Goal: Information Seeking & Learning: Learn about a topic

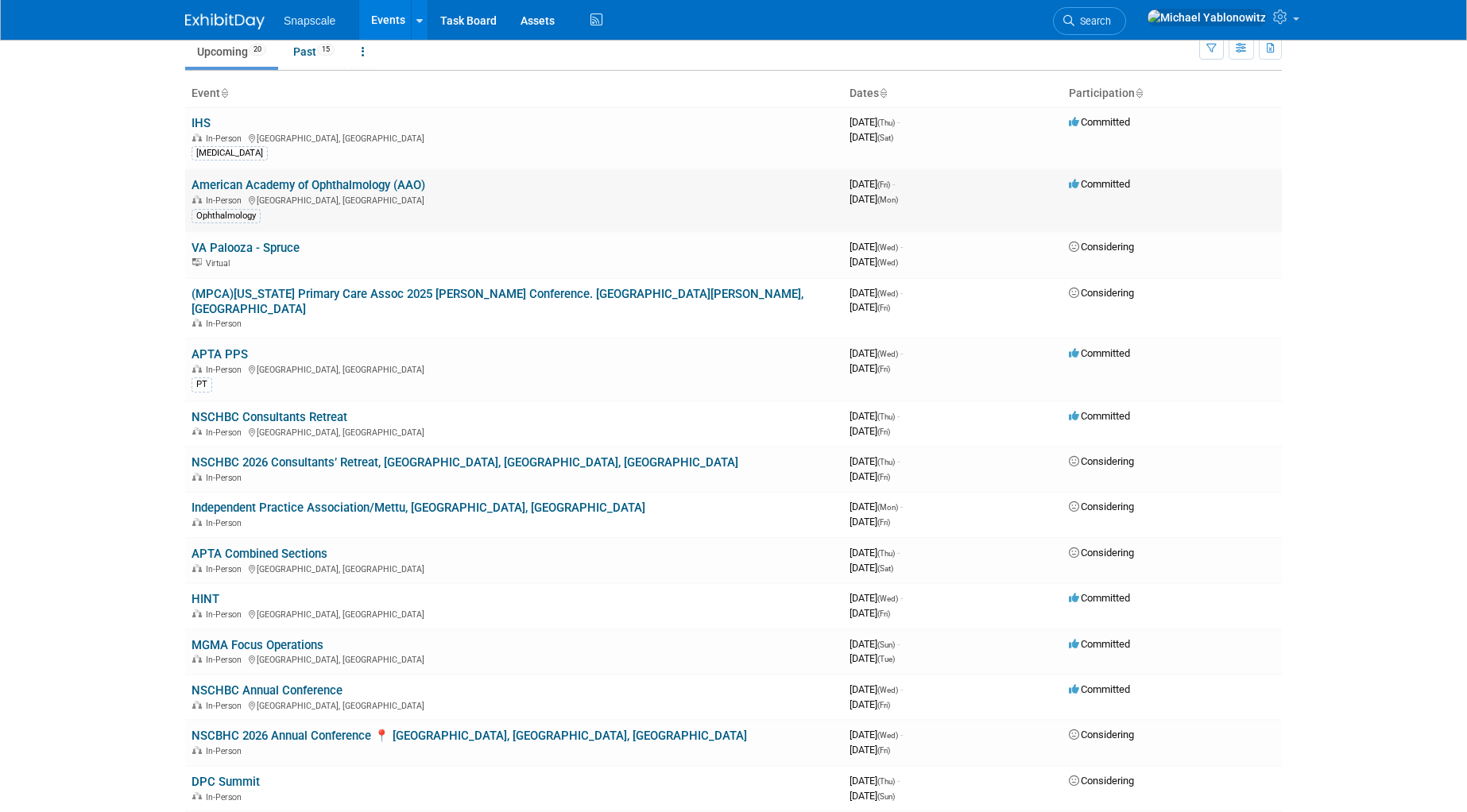
scroll to position [69, 0]
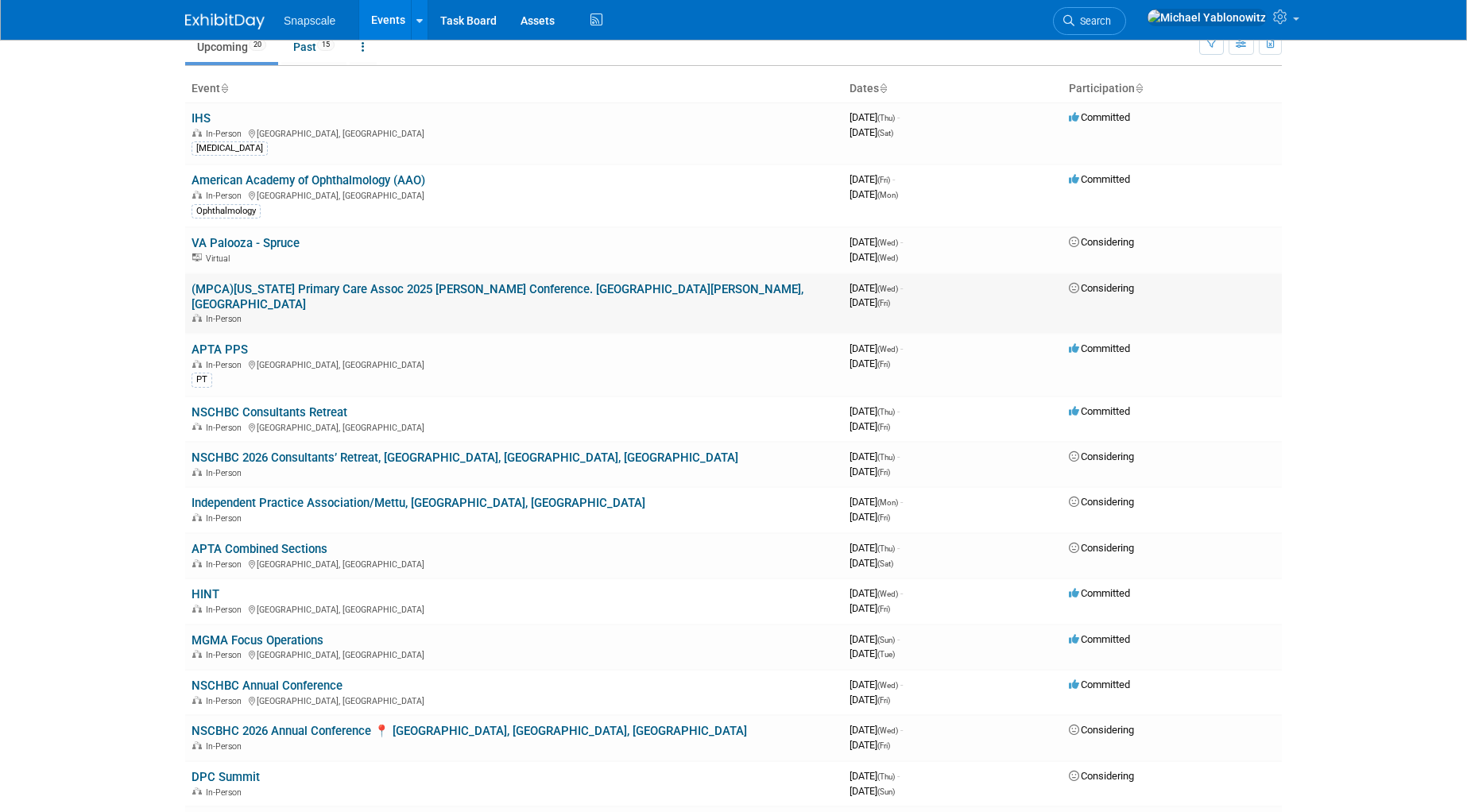
click at [320, 286] on link "(MPCA)[US_STATE] Primary Care Assoc 2025 [PERSON_NAME] Conference. [GEOGRAPHIC_…" at bounding box center [497, 296] width 612 height 30
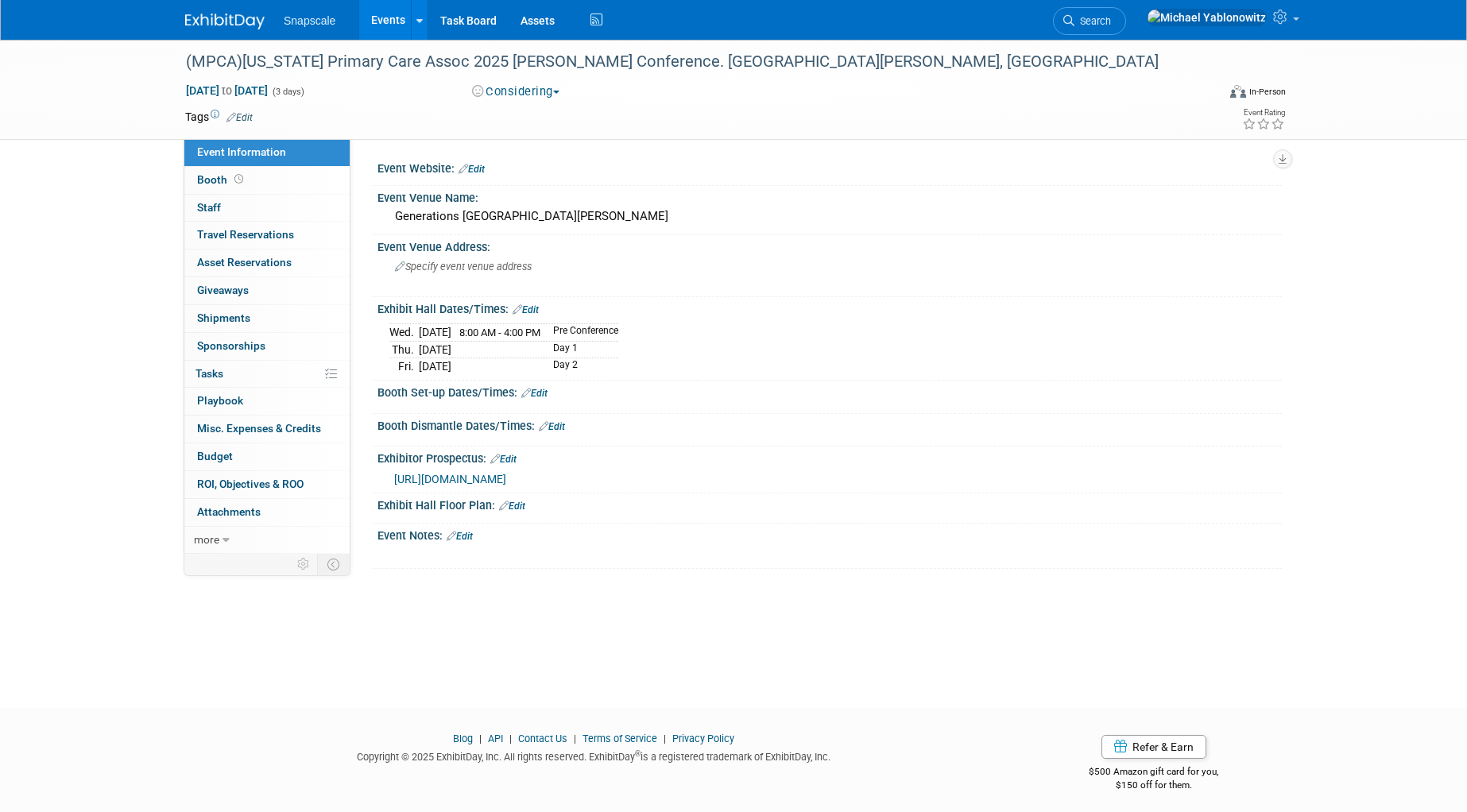
click at [506, 481] on span "https://mo-pca.org/wp-content/uploads/2025/07/2025-Exhibitor-Packet-Final.pdf" at bounding box center [450, 479] width 112 height 12
click at [225, 295] on span "Giveaways 0" at bounding box center [223, 289] width 51 height 12
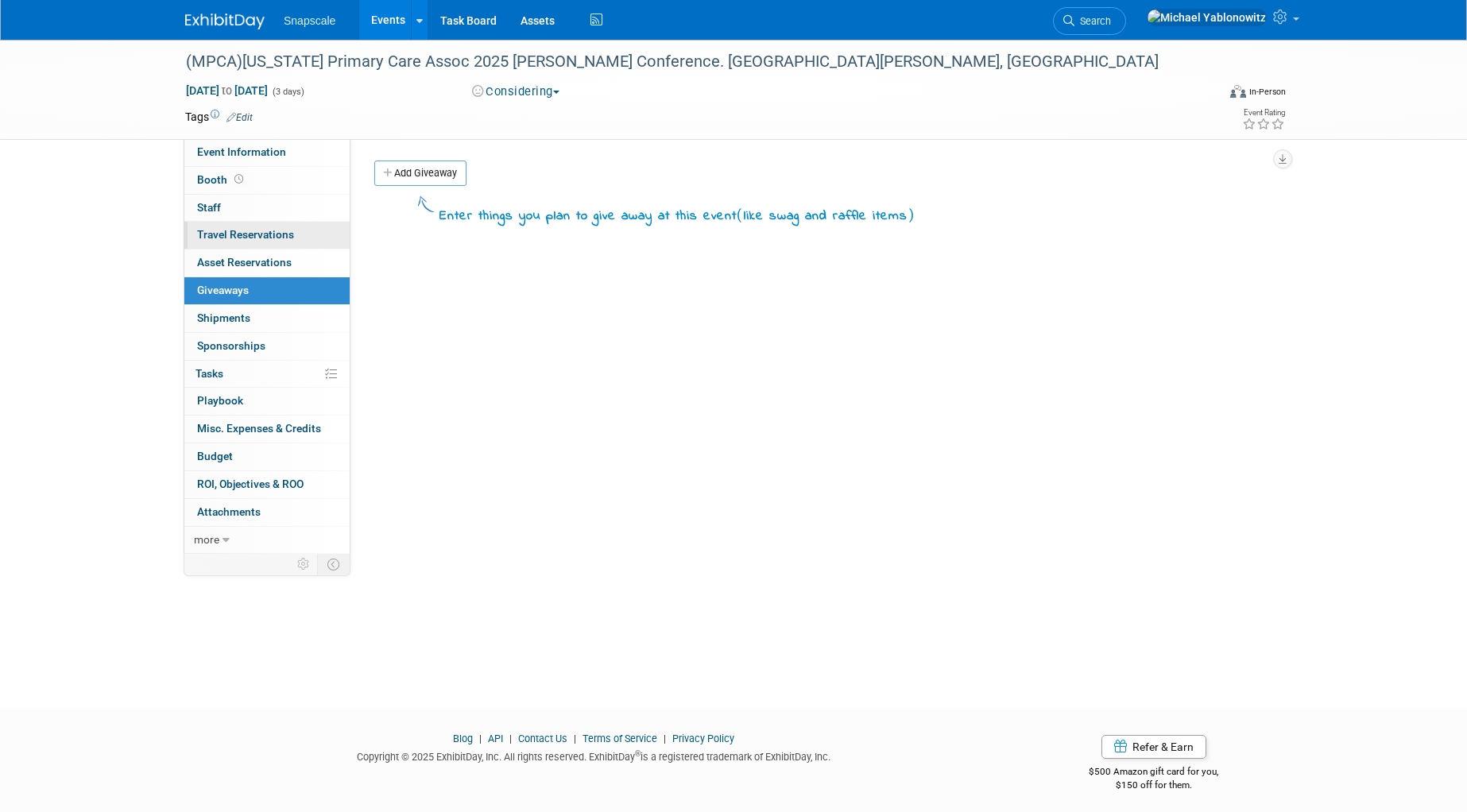
click at [222, 230] on span "Travel Reservations 0" at bounding box center [246, 234] width 97 height 12
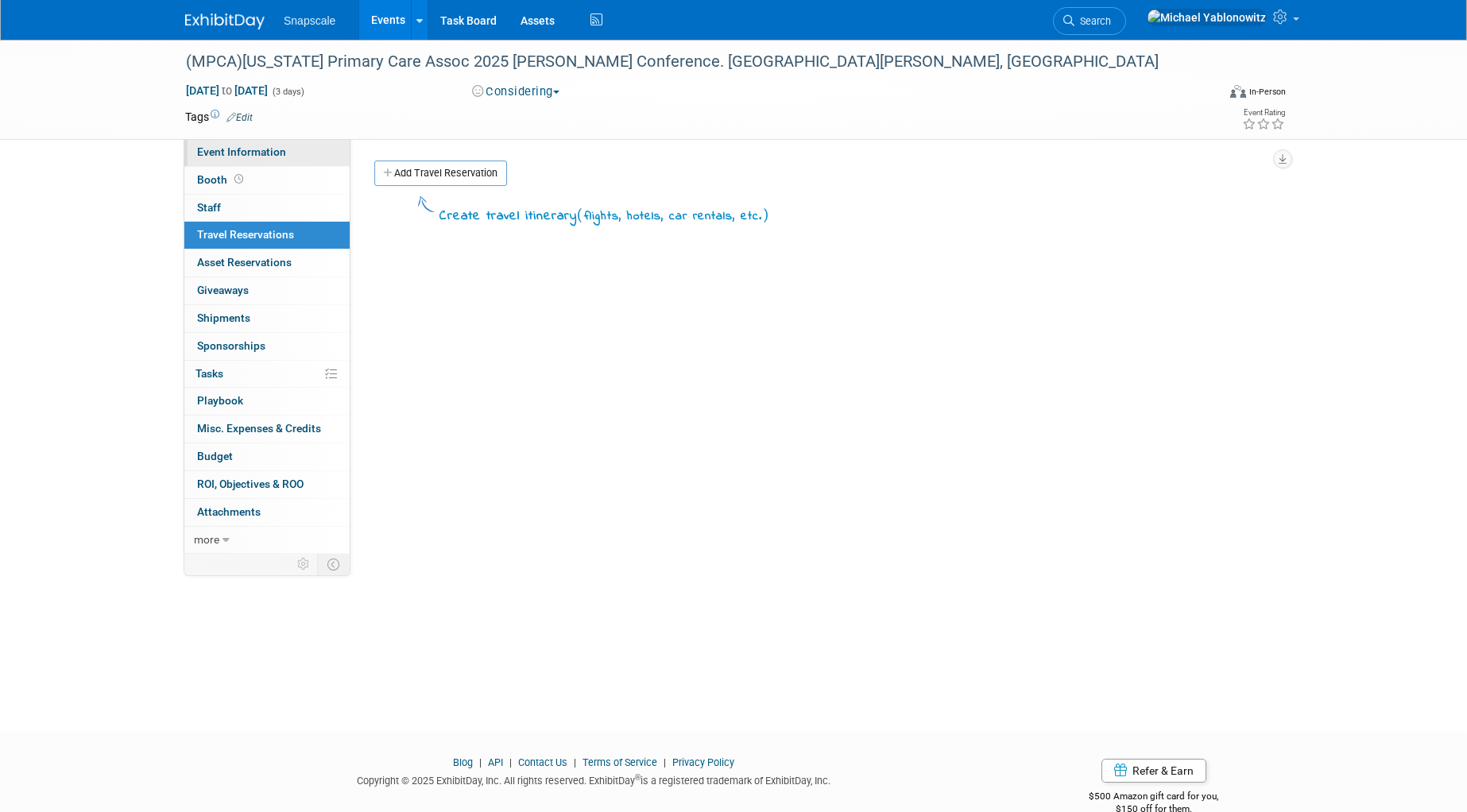
click at [228, 149] on span "Event Information" at bounding box center [241, 151] width 89 height 12
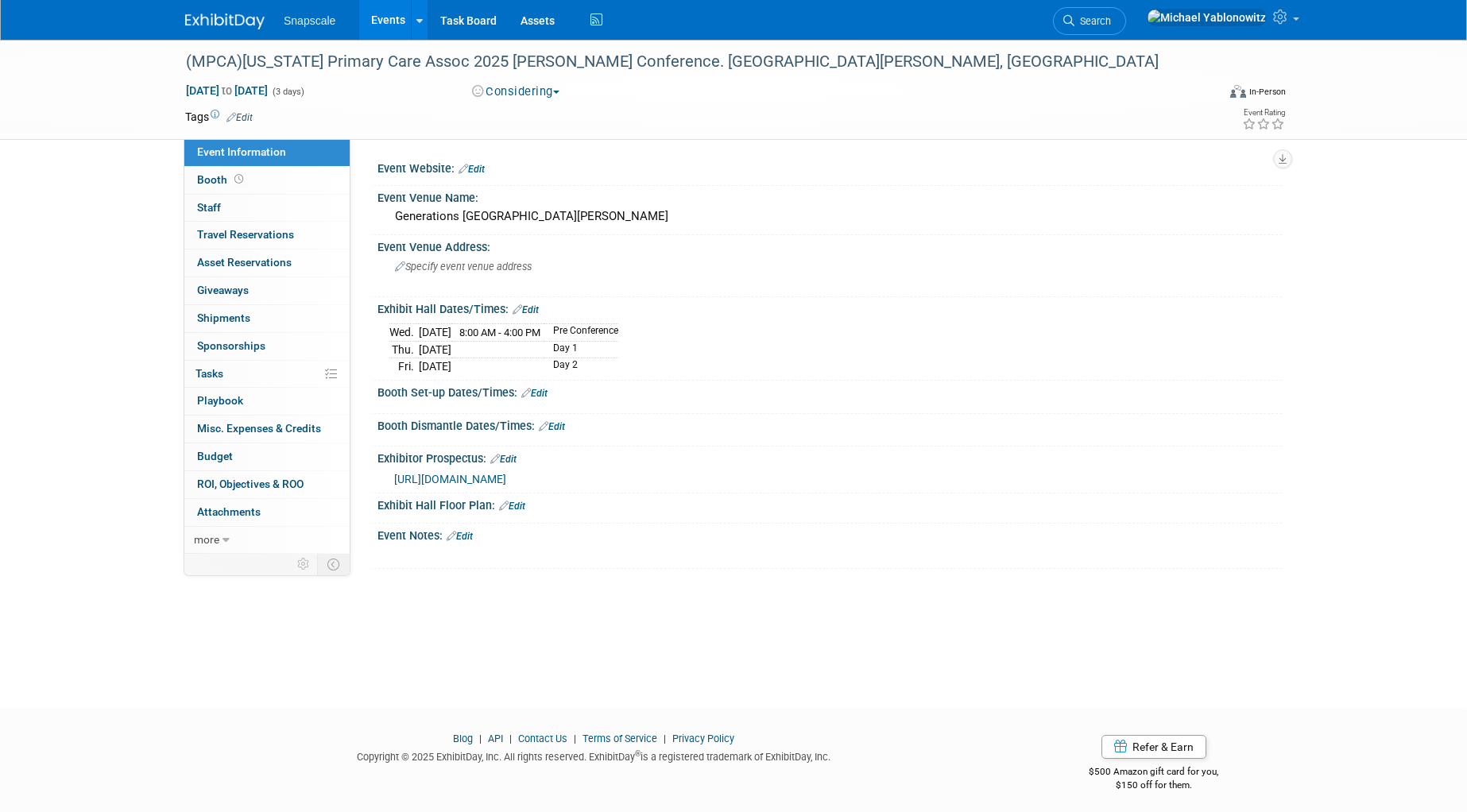
click at [506, 478] on span "https://mo-pca.org/wp-content/uploads/2025/07/2025-Exhibitor-Packet-Final.pdf" at bounding box center [450, 479] width 112 height 12
click at [607, 61] on div "(MPCA)[US_STATE] Primary Care Assoc 2025 [PERSON_NAME] Conference. [GEOGRAPHIC_…" at bounding box center [685, 62] width 1012 height 29
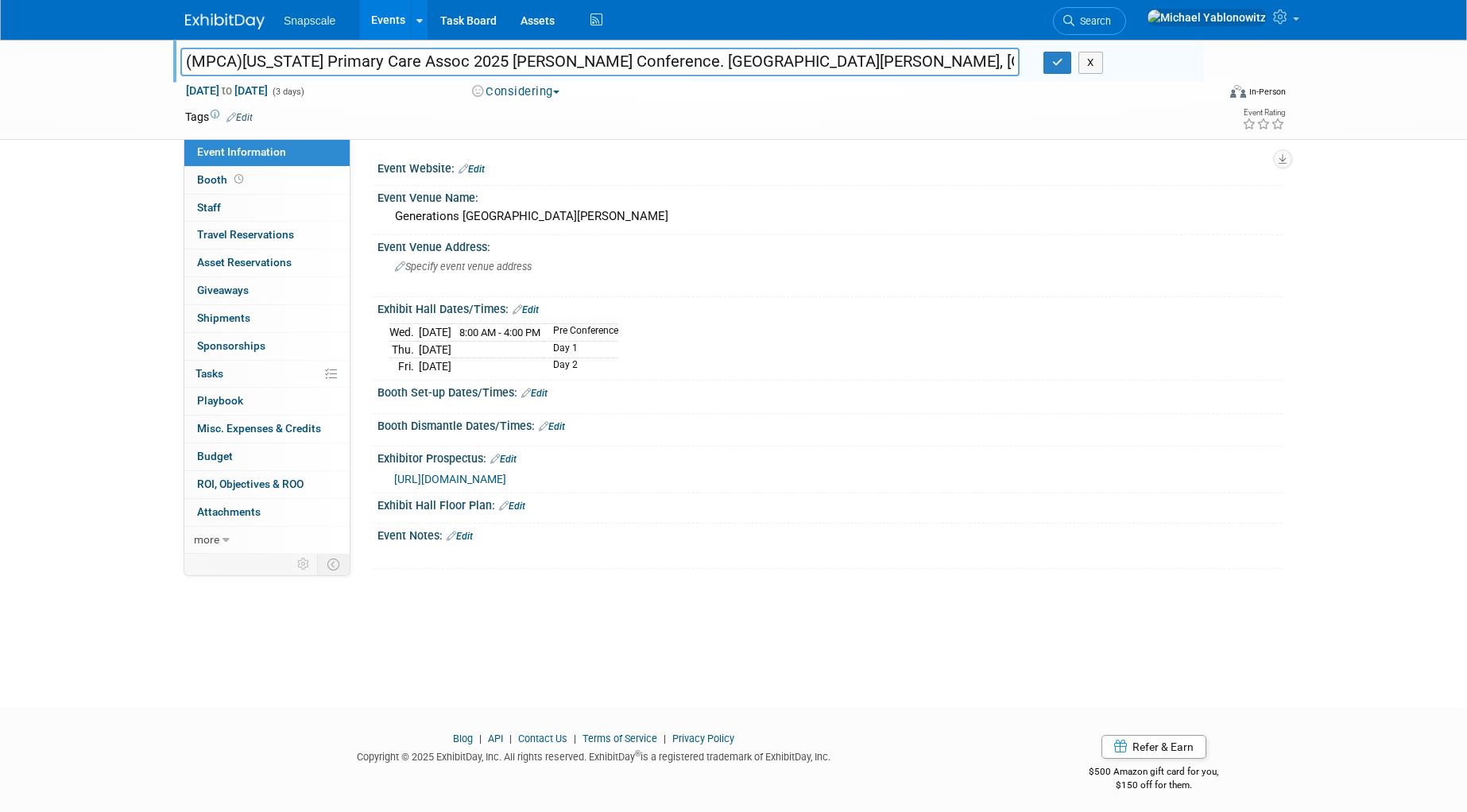
click at [607, 61] on input "(MPCA)[US_STATE] Primary Care Assoc 2025 [PERSON_NAME] Conference. [GEOGRAPHIC_…" at bounding box center [599, 61] width 839 height 28
